Goal: Information Seeking & Learning: Learn about a topic

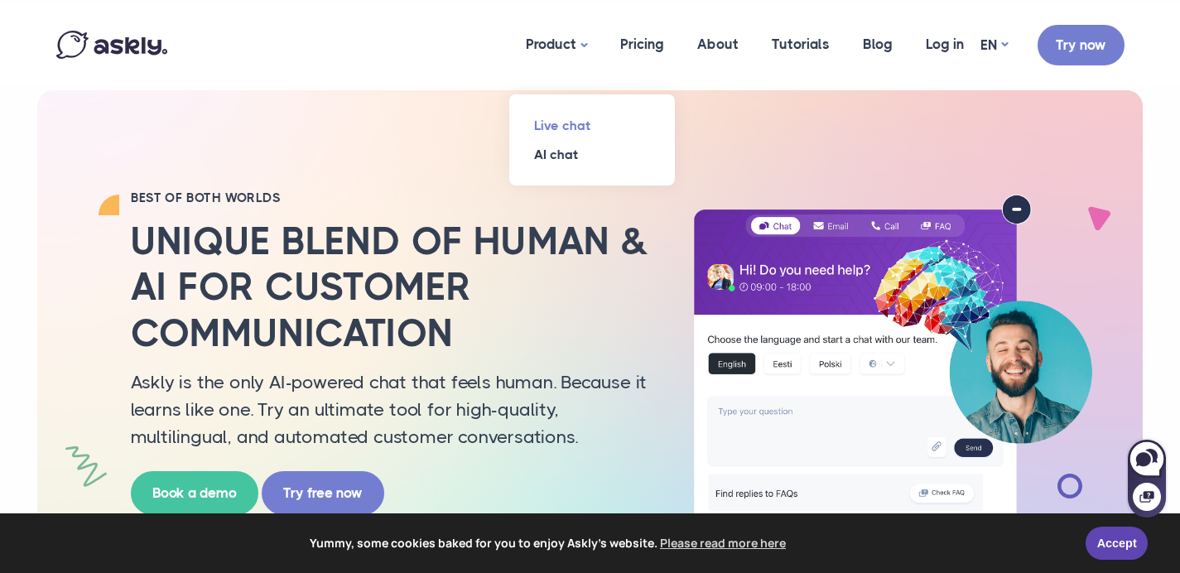
click at [562, 119] on link "Live chat" at bounding box center [592, 125] width 166 height 29
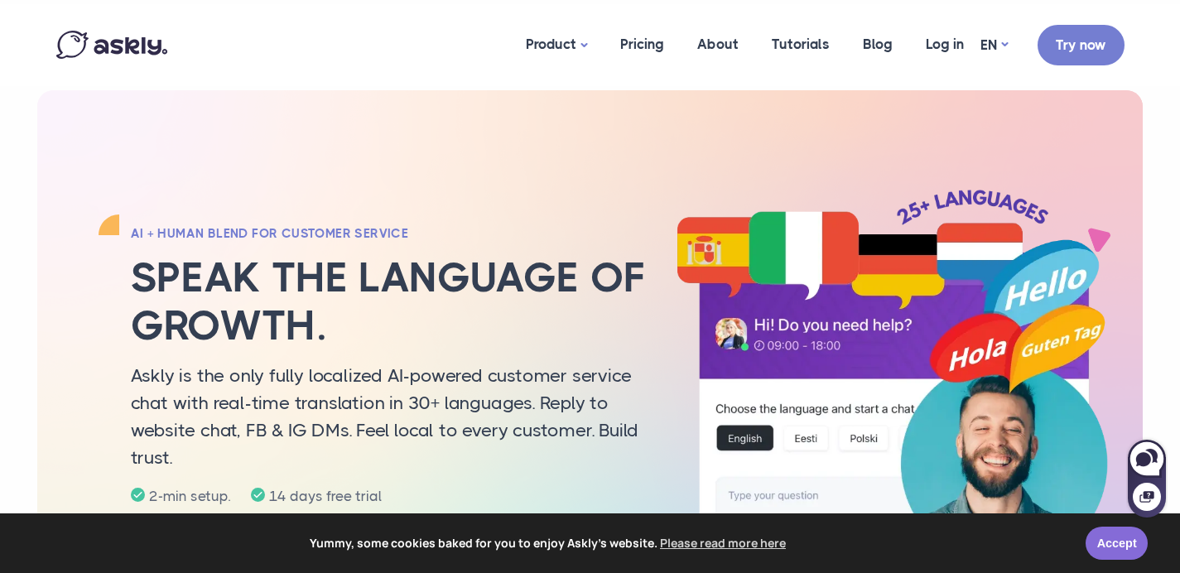
click at [1135, 557] on div "Accept" at bounding box center [1121, 543] width 70 height 33
click at [1120, 545] on link "Accept" at bounding box center [1117, 540] width 62 height 33
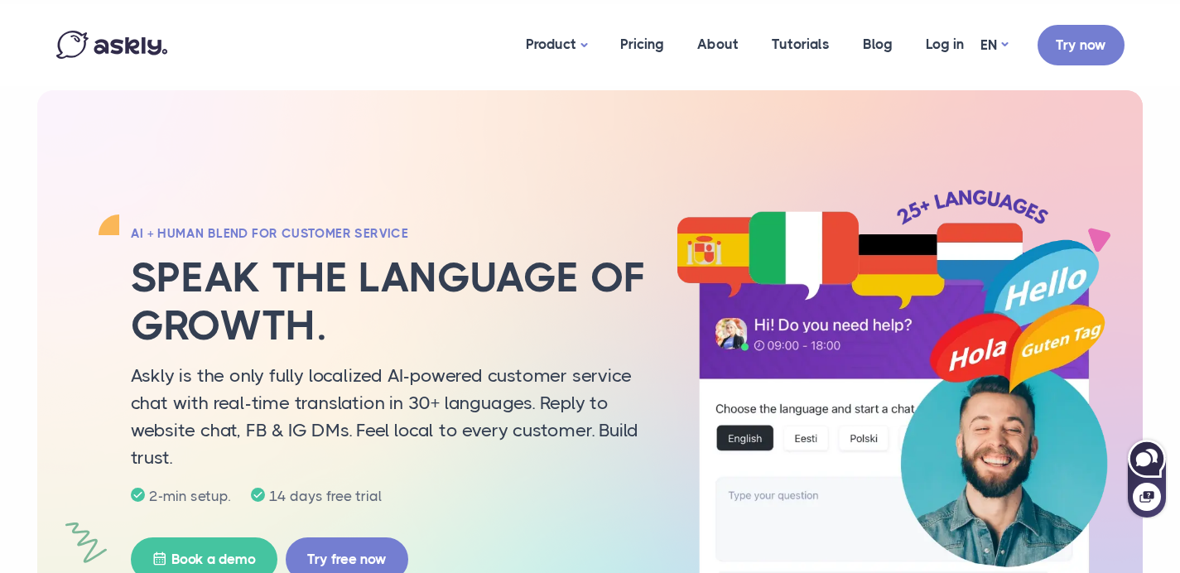
click at [1157, 465] on icon at bounding box center [1147, 459] width 36 height 36
select select "**"
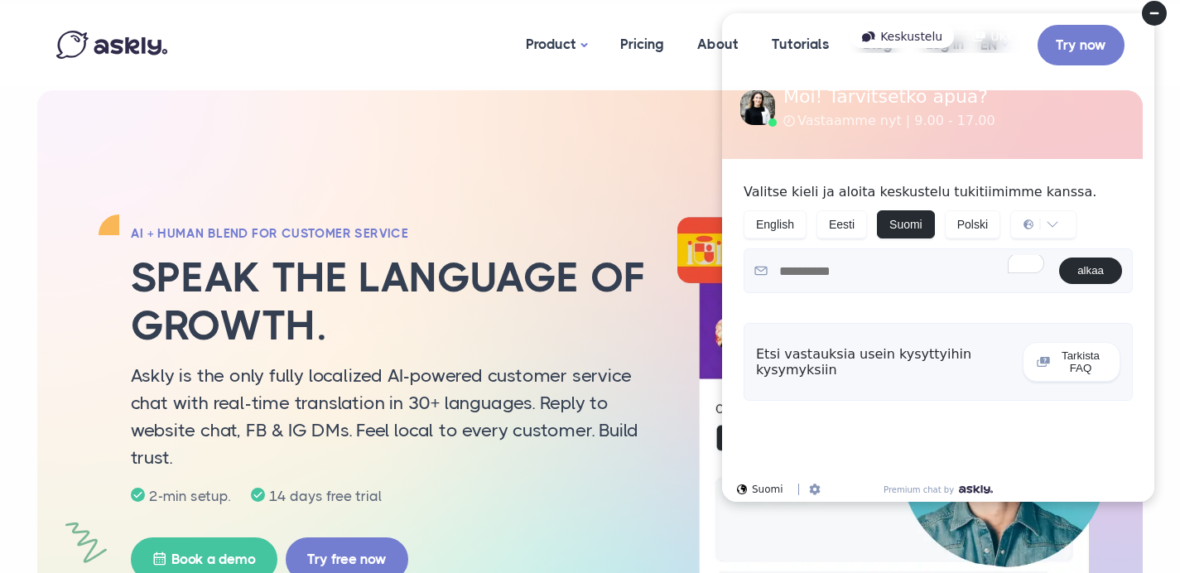
click at [1150, 11] on circle at bounding box center [1154, 13] width 25 height 25
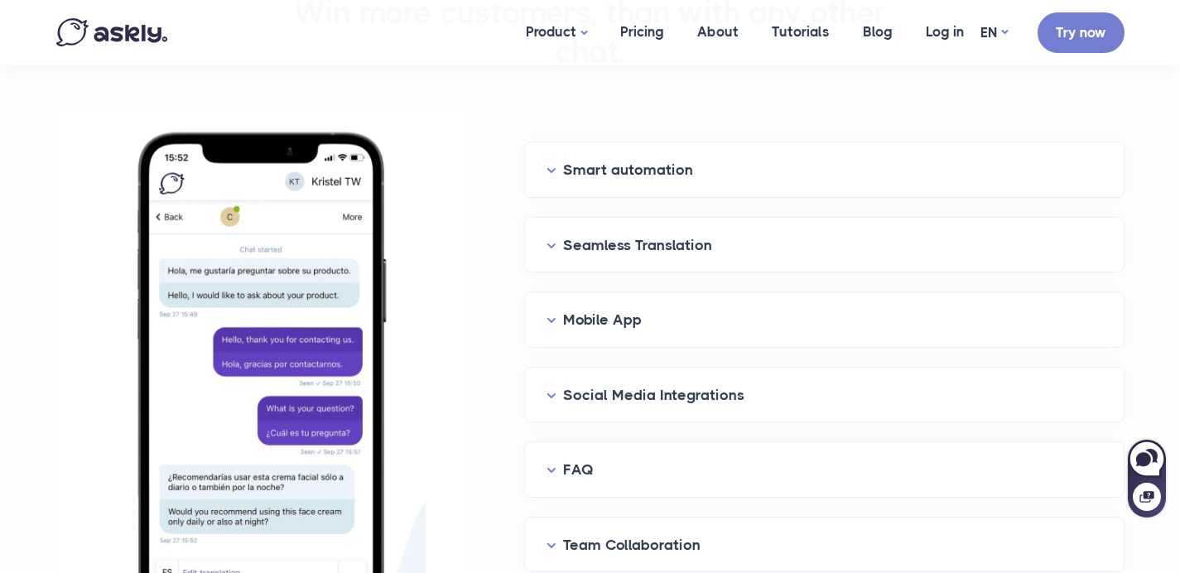
scroll to position [1872, 0]
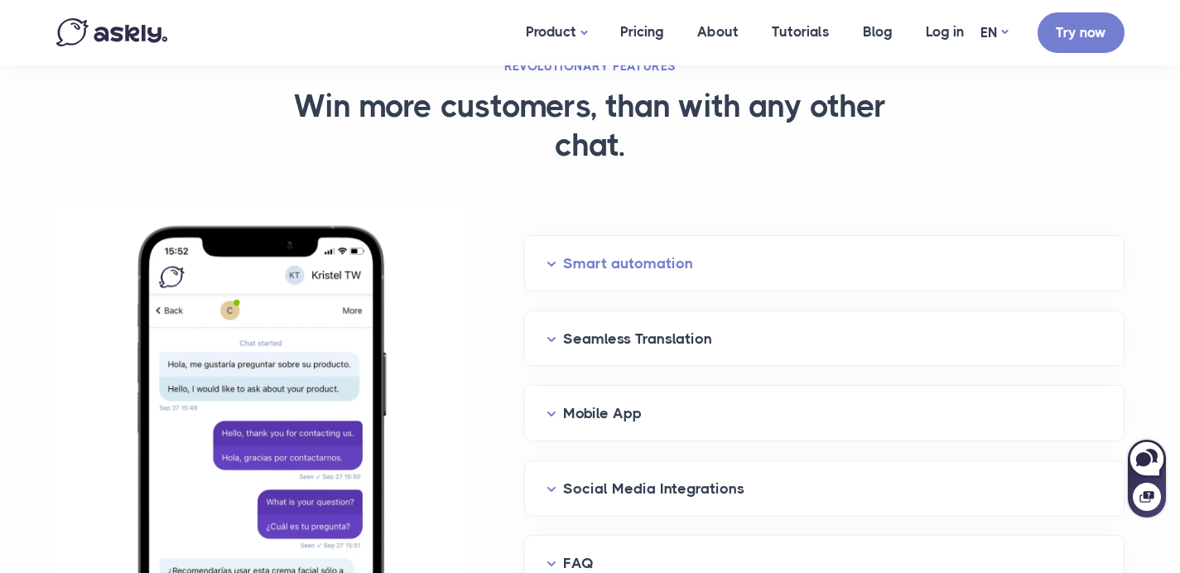
click at [575, 260] on button "Smart automation" at bounding box center [825, 264] width 556 height 26
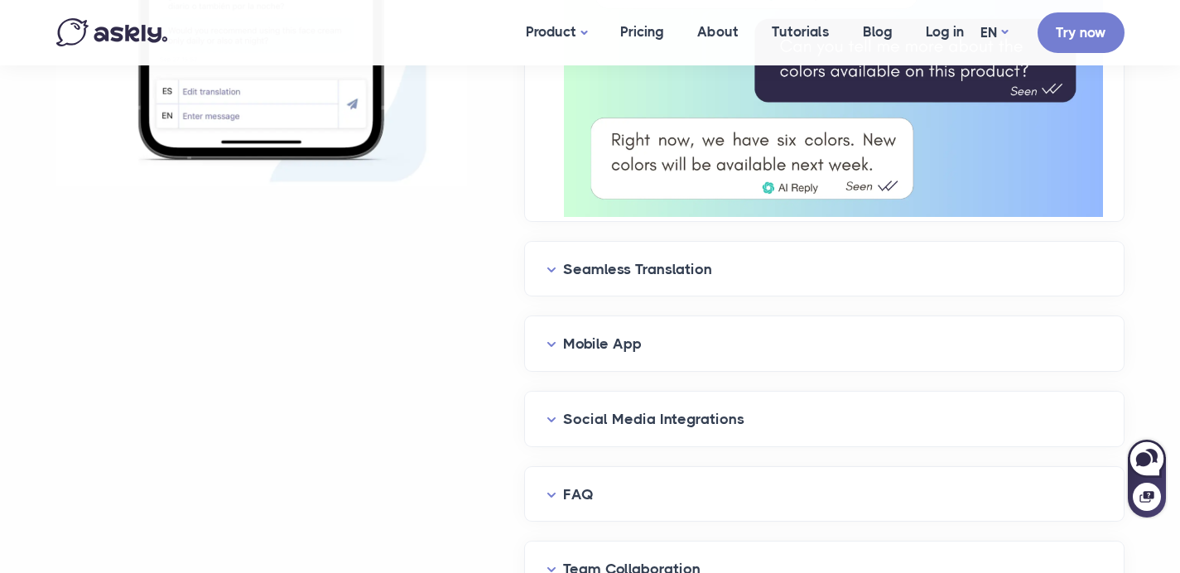
scroll to position [2460, 0]
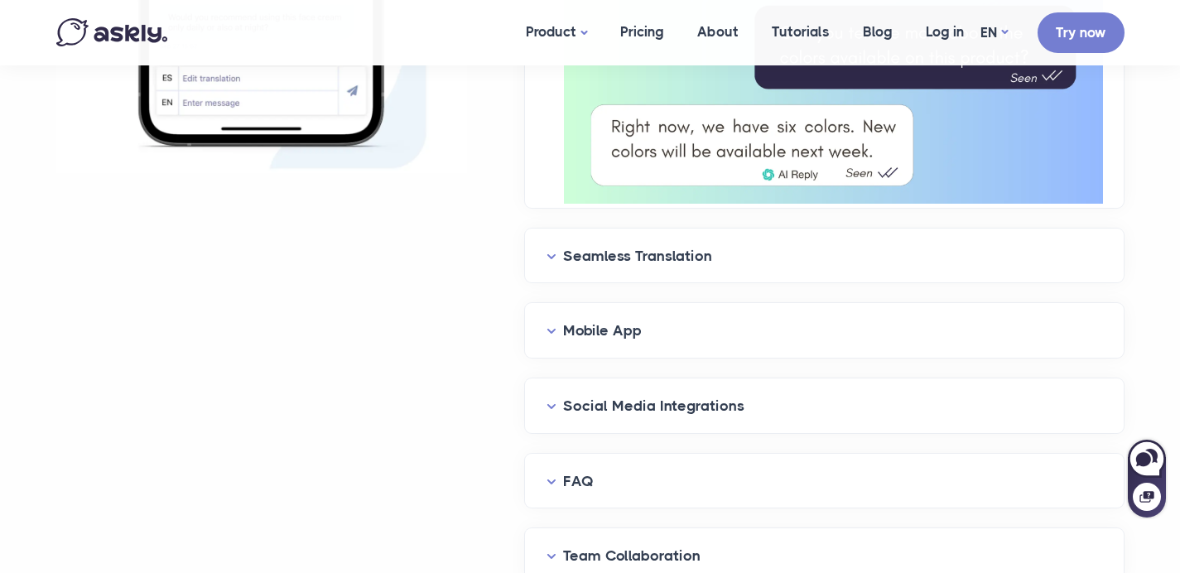
click at [575, 260] on button "Seamless Translation" at bounding box center [825, 256] width 556 height 26
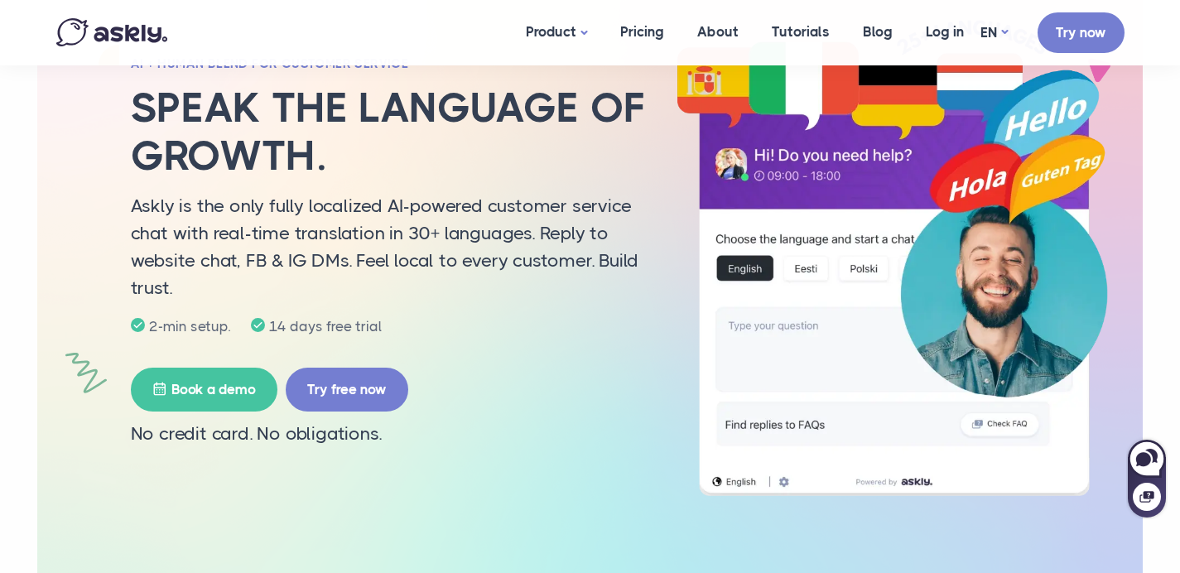
scroll to position [0, 0]
